Goal: Information Seeking & Learning: Check status

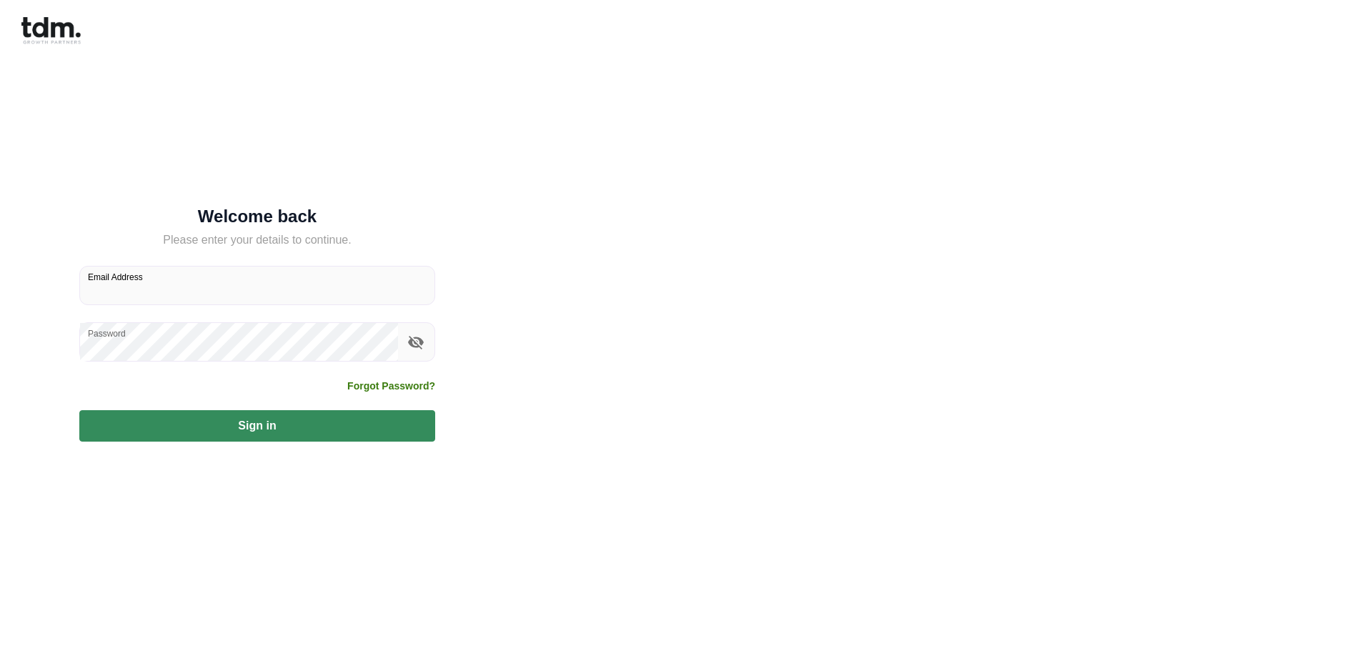
click at [185, 291] on input "Email Address" at bounding box center [257, 285] width 354 height 38
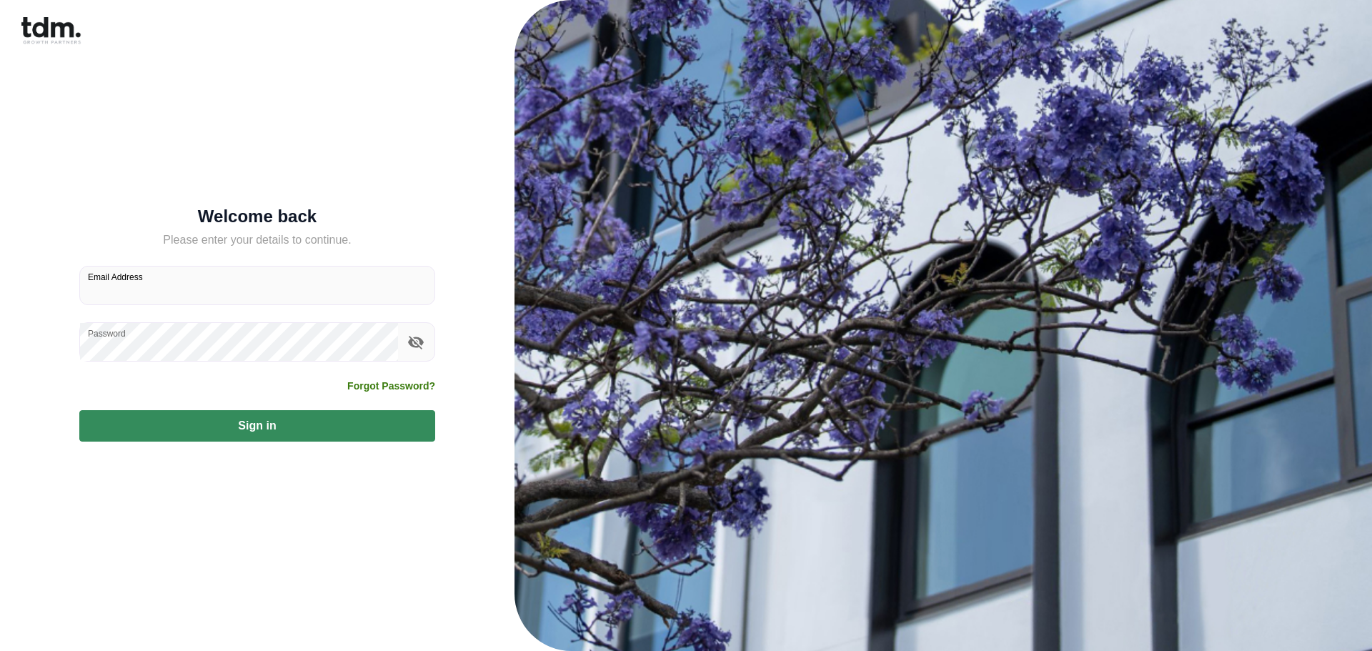
click at [185, 291] on input "Email Address" at bounding box center [257, 285] width 354 height 38
type input "**********"
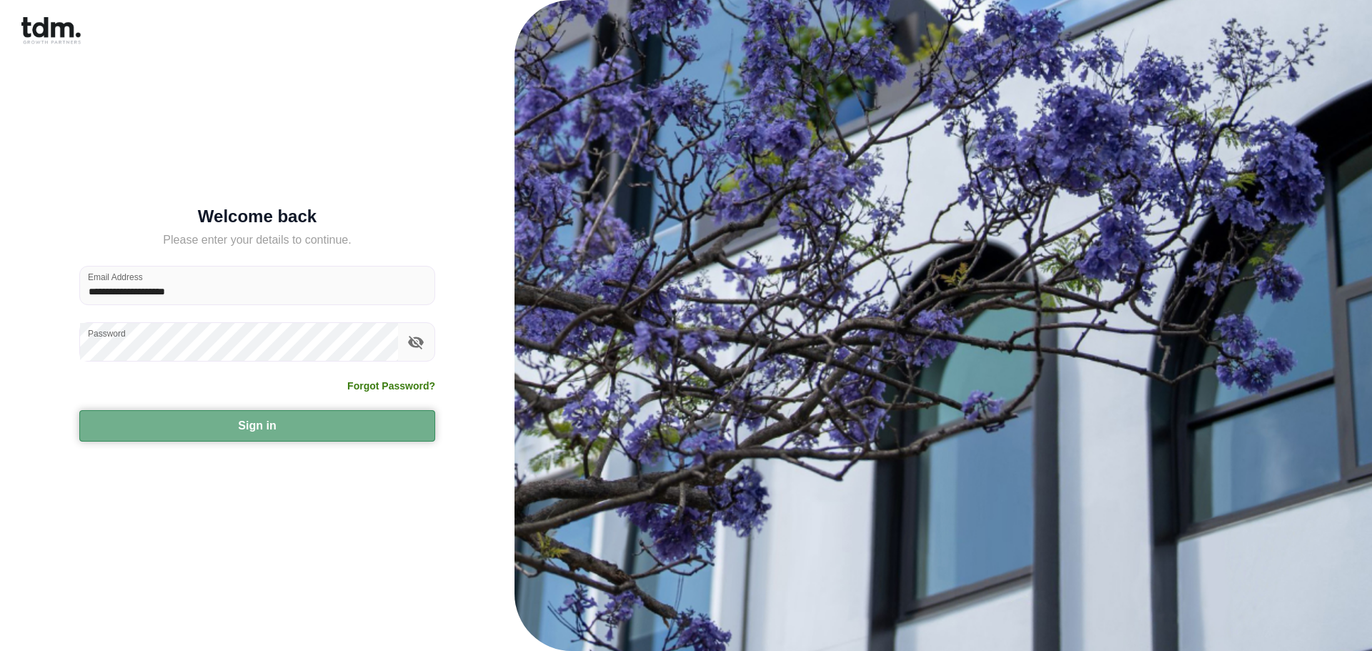
click at [180, 419] on button "Sign in" at bounding box center [257, 425] width 356 height 31
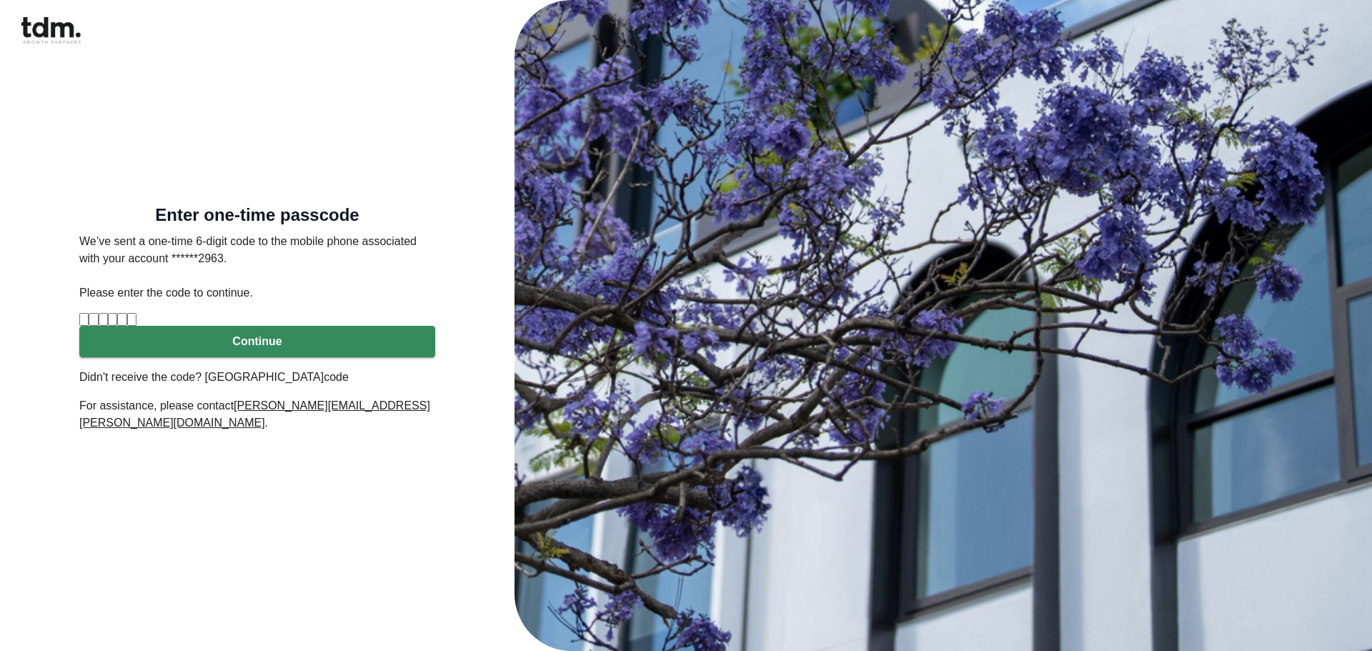
type input "*"
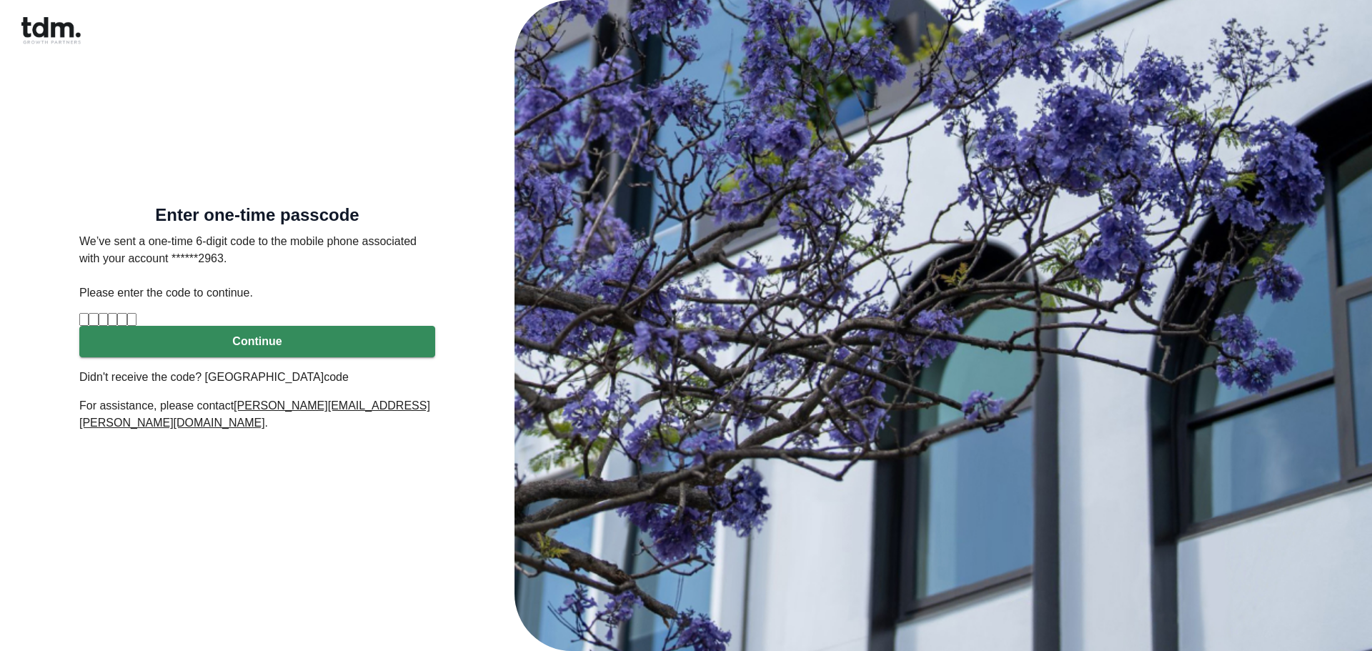
type input "*"
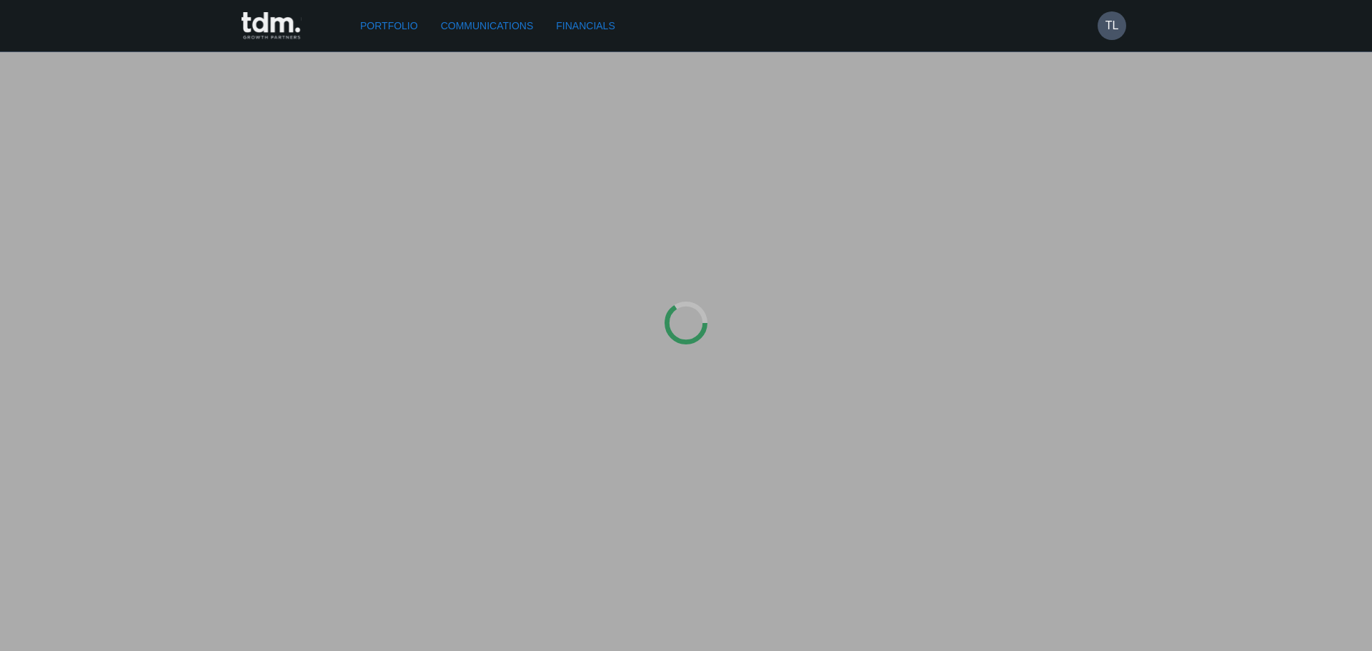
type input "*********"
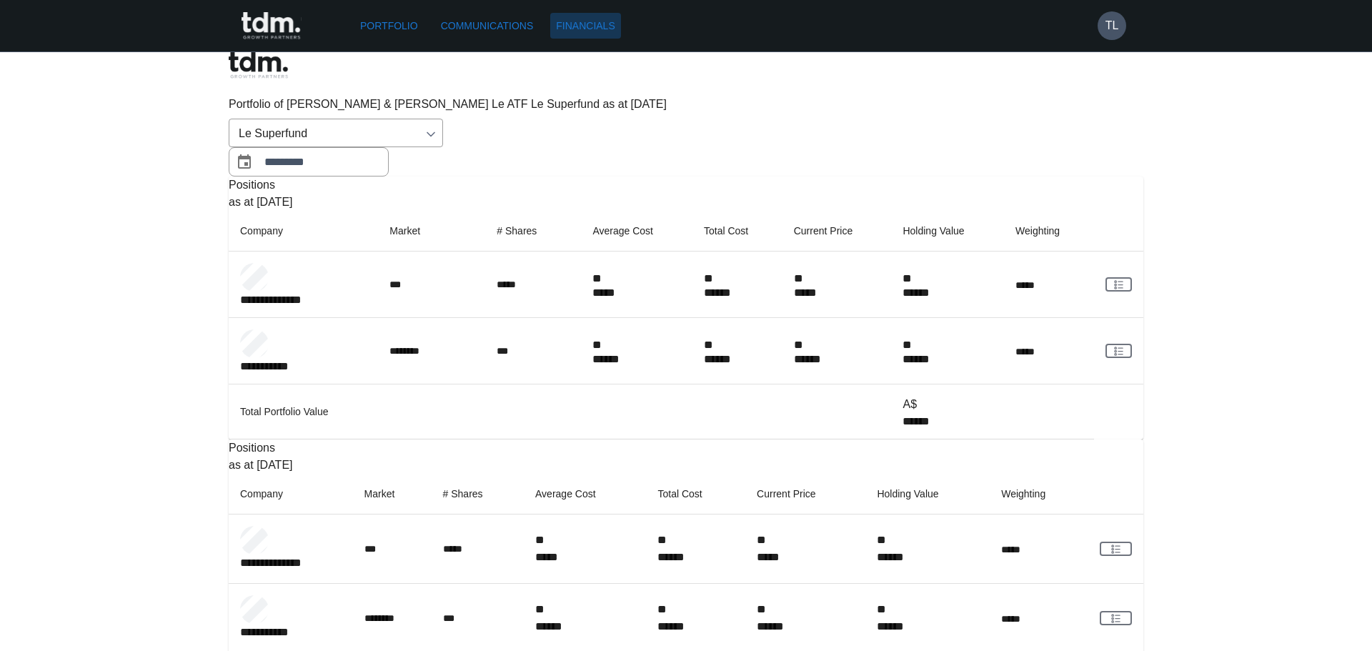
click at [613, 27] on link "Financials" at bounding box center [585, 26] width 70 height 26
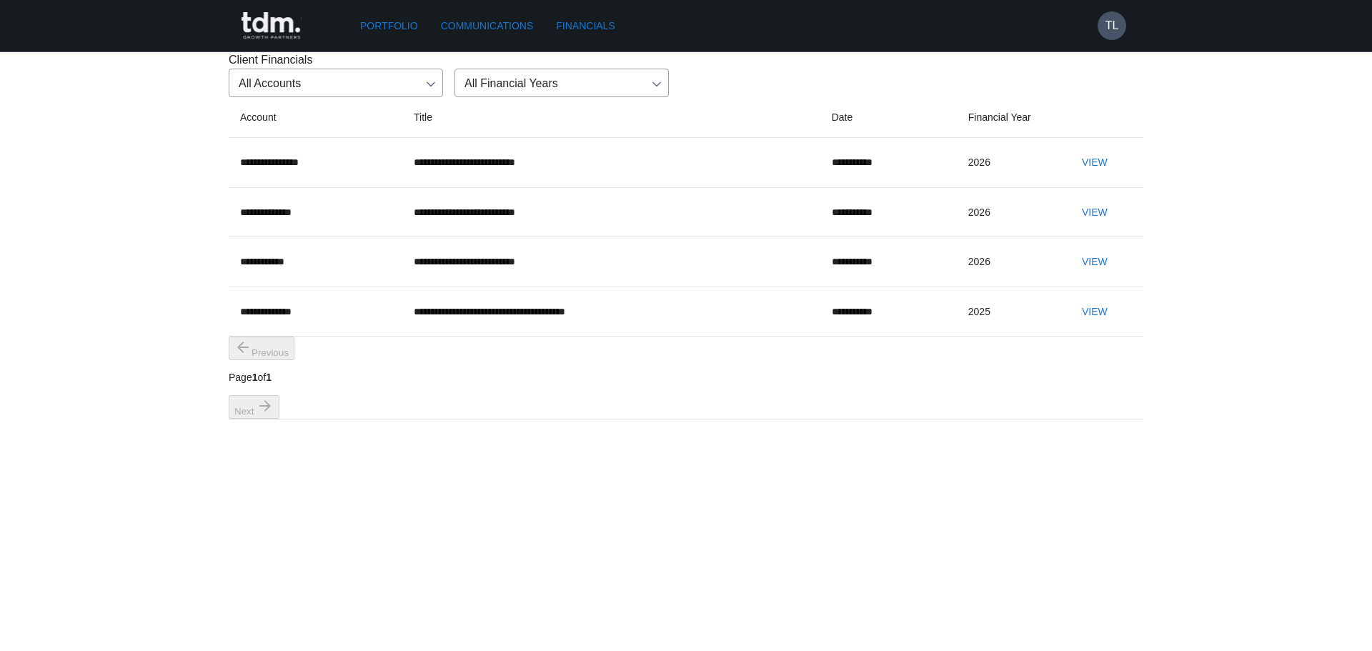
click at [1088, 176] on button "View" at bounding box center [1095, 162] width 46 height 26
click at [1080, 226] on button "View" at bounding box center [1095, 212] width 46 height 26
click at [1077, 275] on button "View" at bounding box center [1095, 262] width 46 height 26
click at [1080, 325] on button "View" at bounding box center [1095, 312] width 46 height 26
